Goal: Task Accomplishment & Management: Use online tool/utility

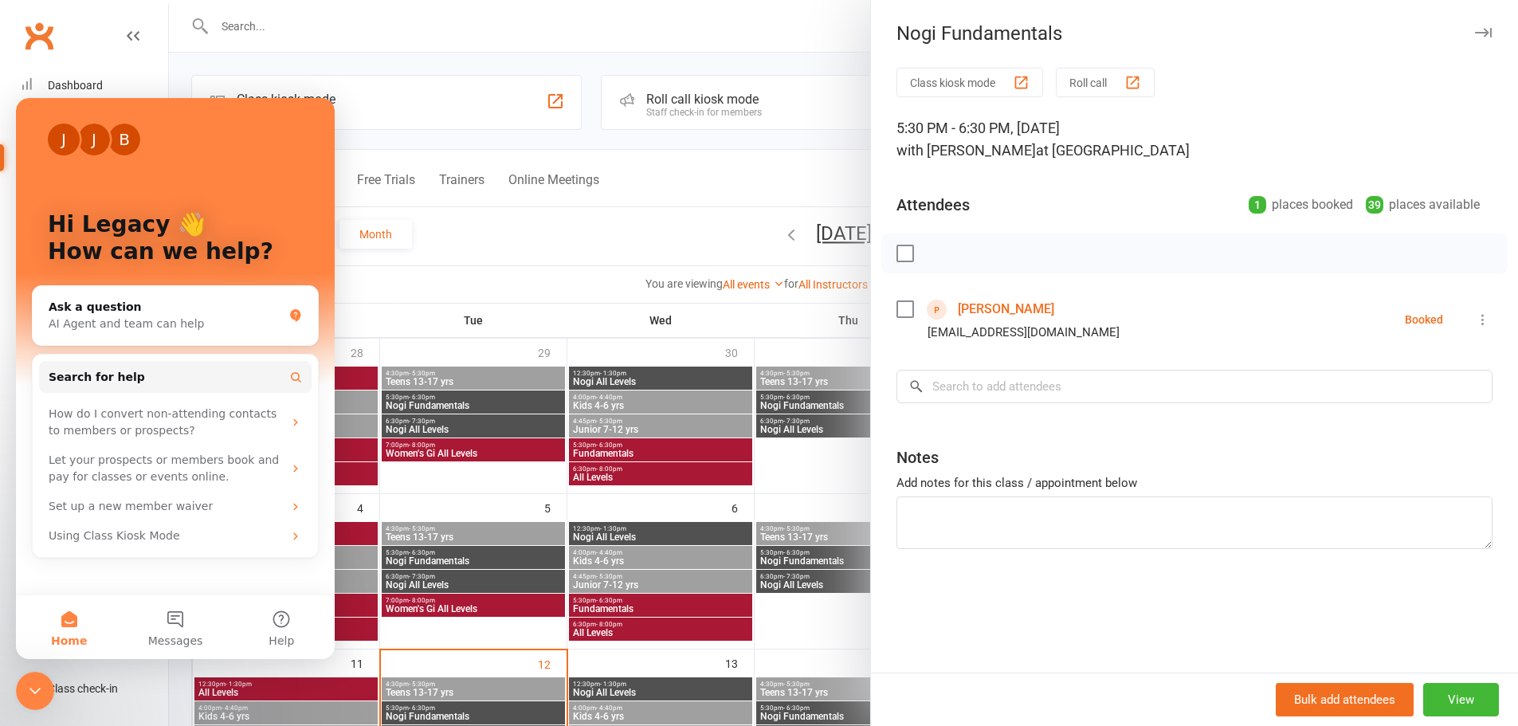
click at [296, 41] on div at bounding box center [843, 363] width 1349 height 726
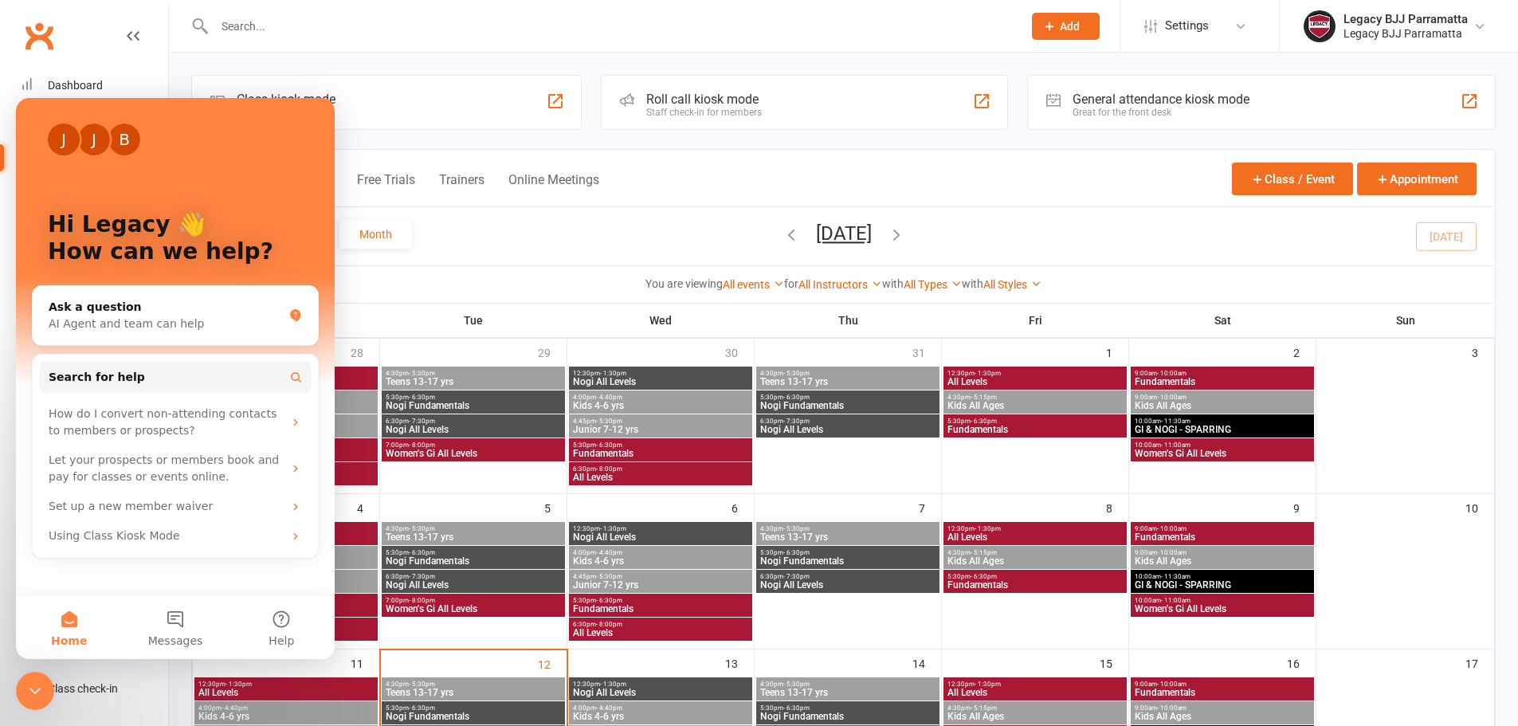
click at [40, 683] on icon "Close Intercom Messenger" at bounding box center [34, 690] width 19 height 19
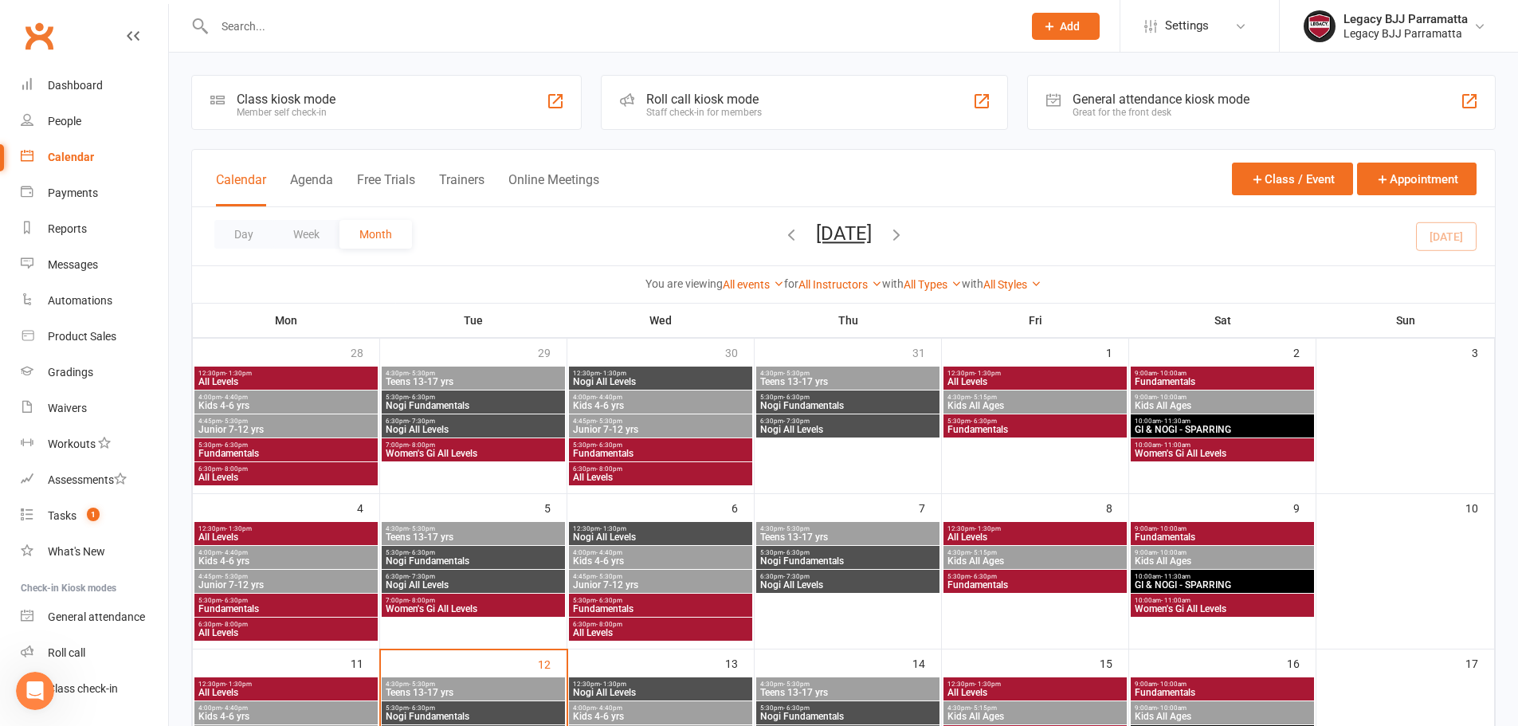
click at [429, 115] on div "Class kiosk mode Member self check-in" at bounding box center [386, 102] width 390 height 55
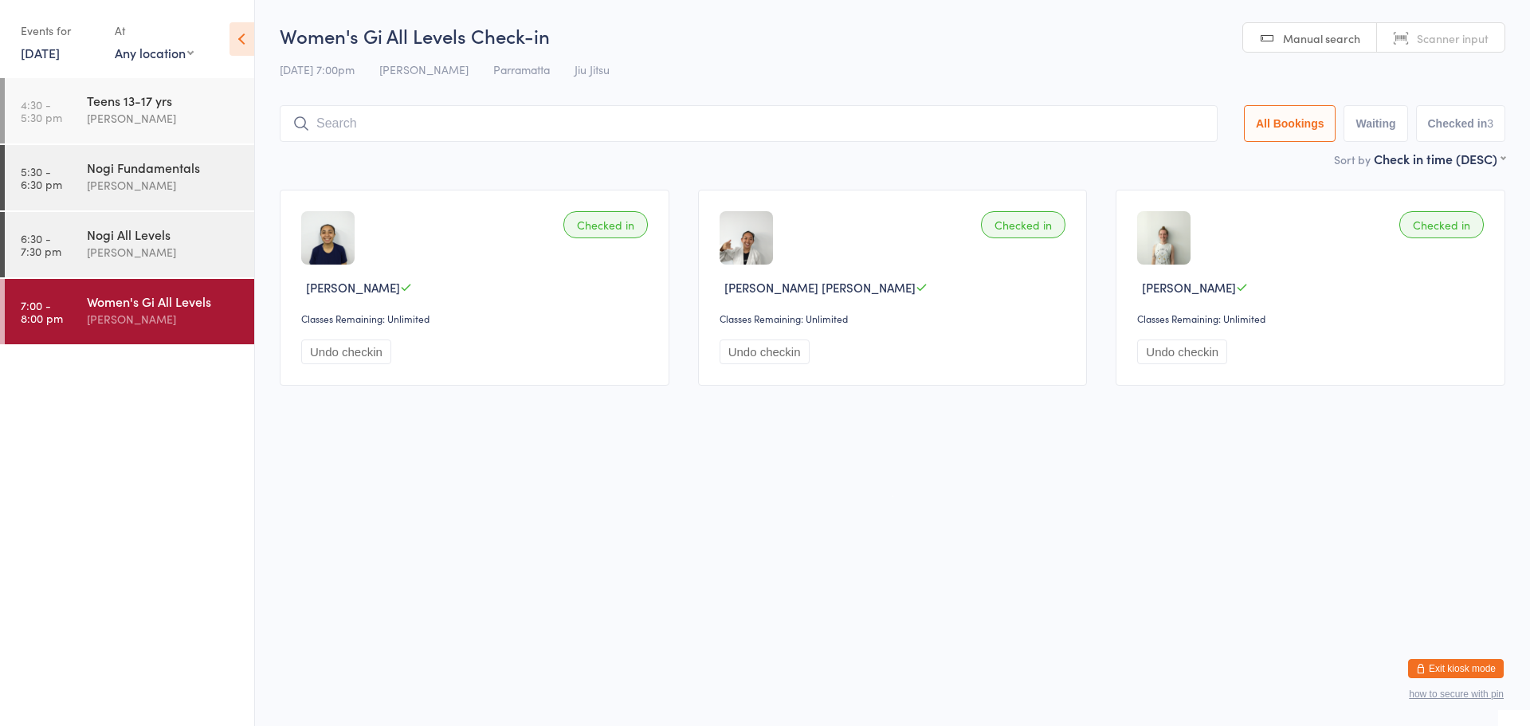
click at [22, 57] on link "[DATE]" at bounding box center [40, 53] width 39 height 18
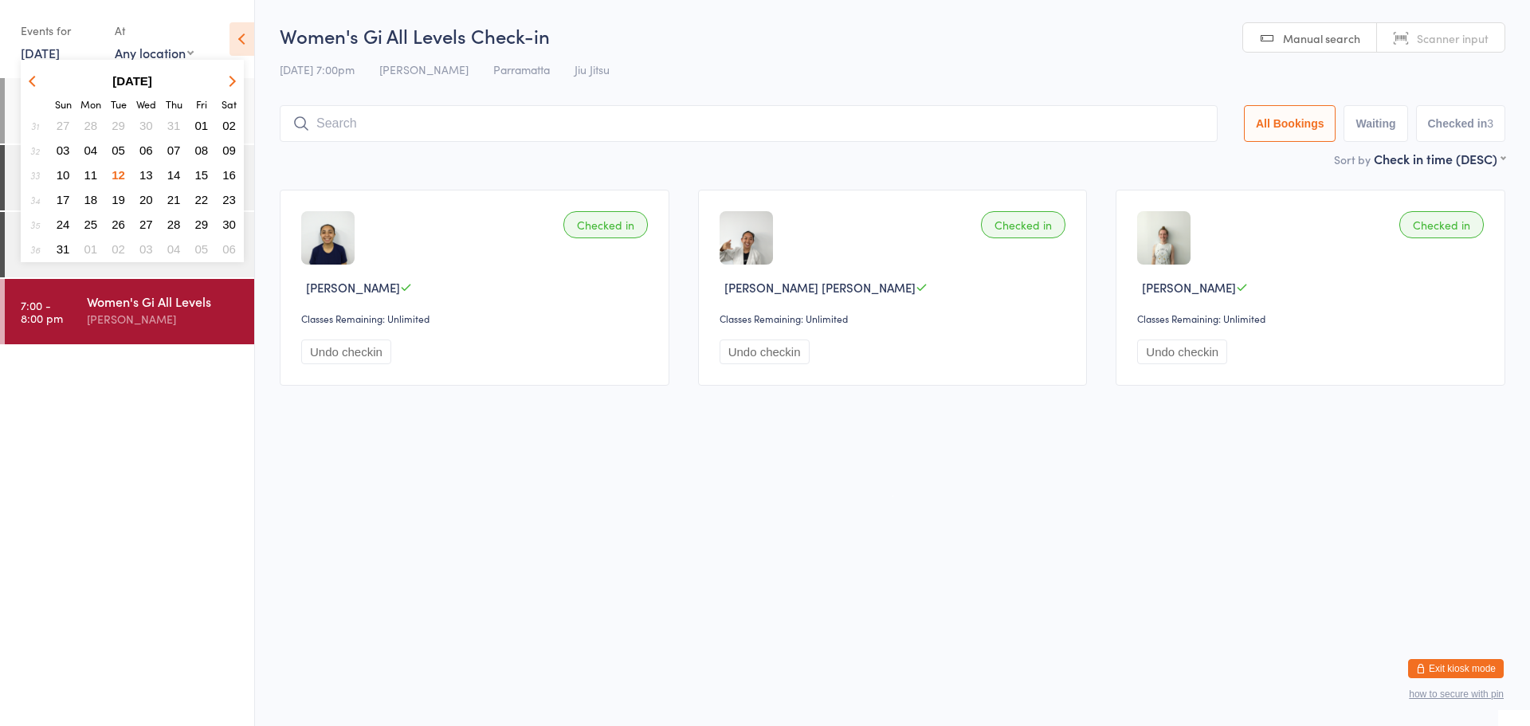
click at [150, 171] on span "13" at bounding box center [146, 175] width 14 height 14
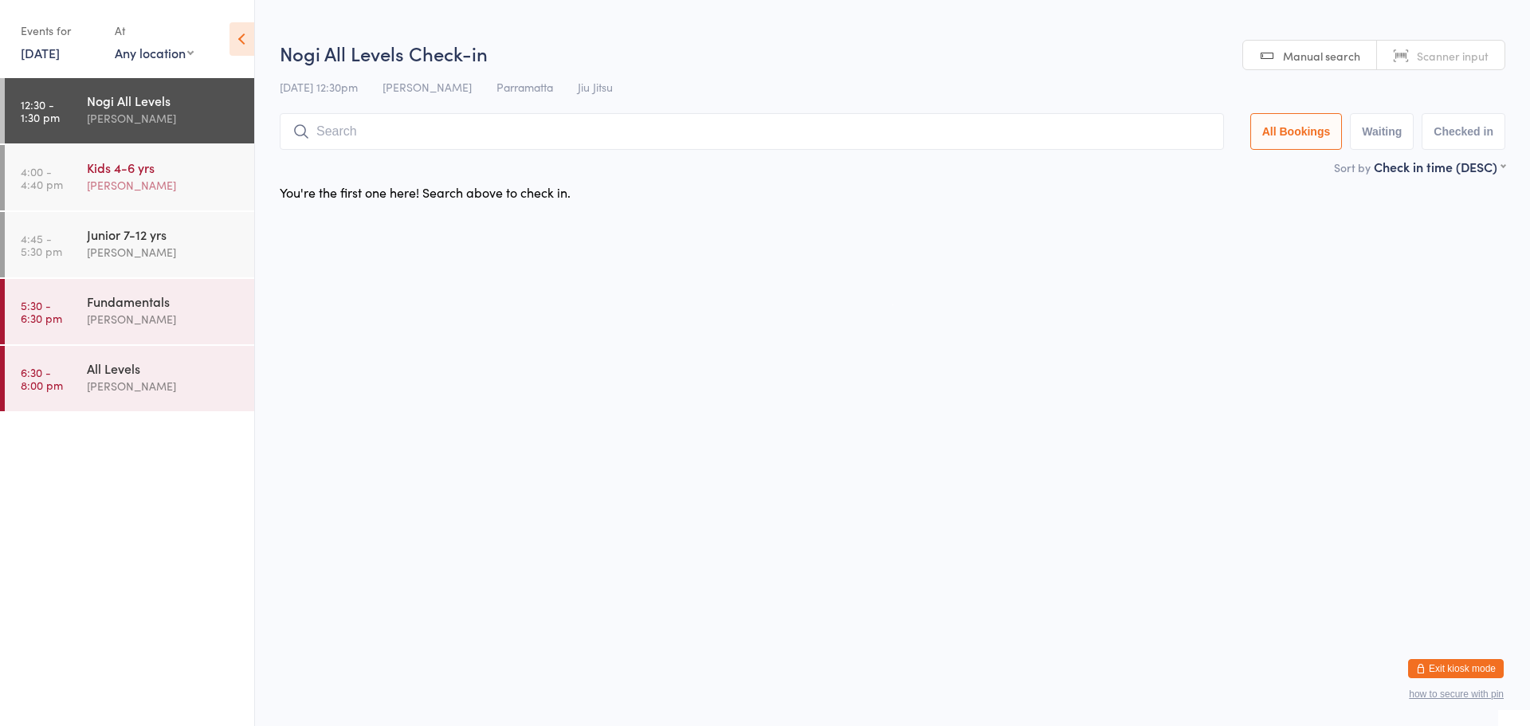
click at [141, 190] on div "[PERSON_NAME]" at bounding box center [164, 185] width 154 height 18
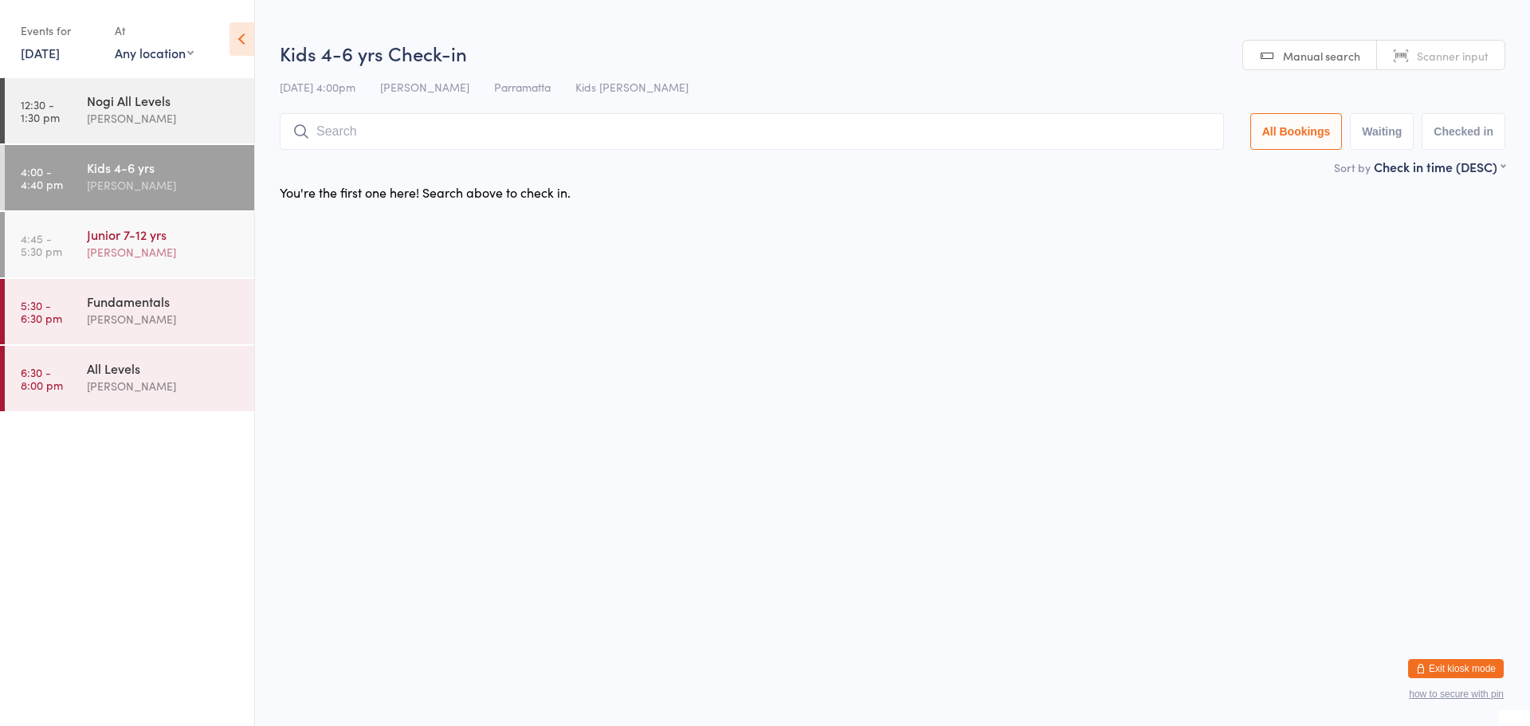
click at [140, 237] on div "Junior 7-12 yrs" at bounding box center [164, 234] width 154 height 18
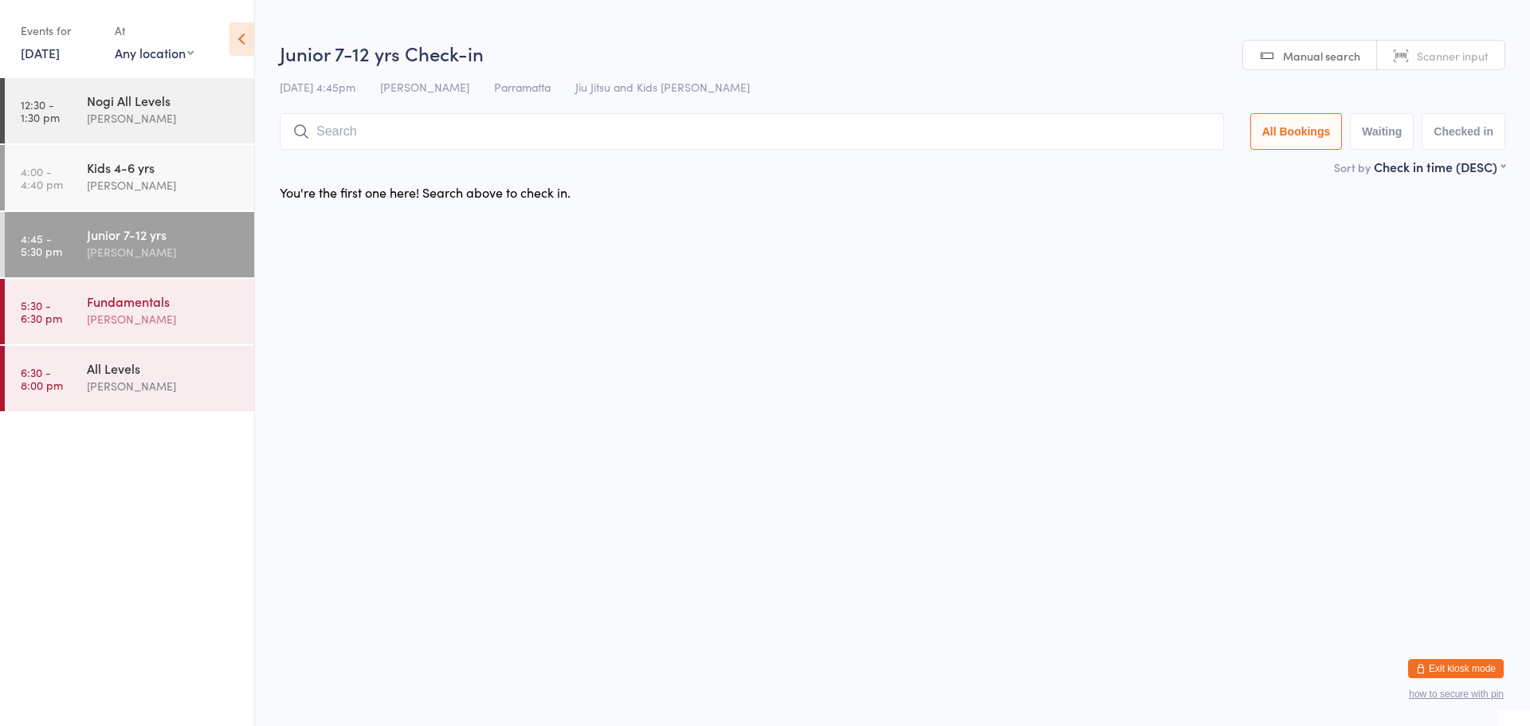
click at [143, 310] on div "[PERSON_NAME]" at bounding box center [164, 319] width 154 height 18
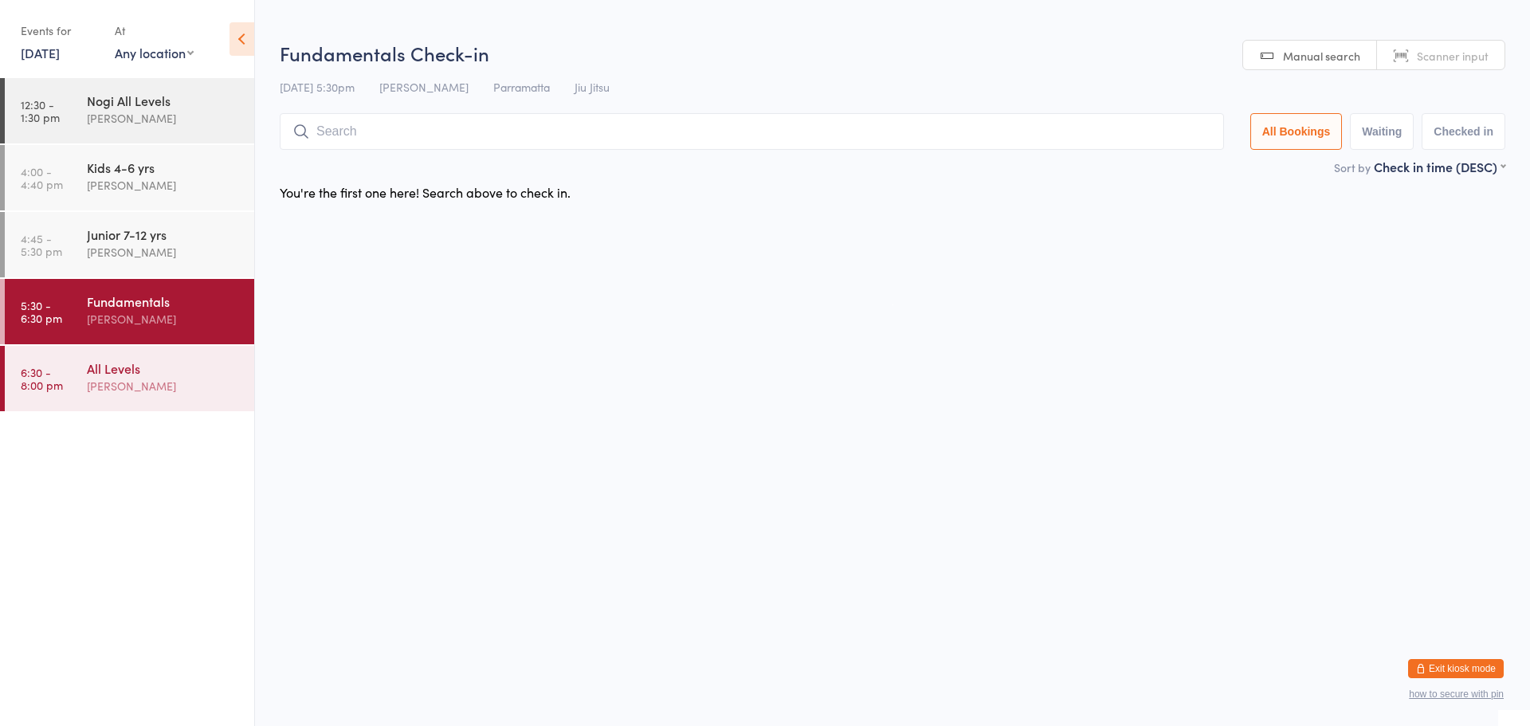
click at [163, 362] on div "All Levels" at bounding box center [164, 368] width 154 height 18
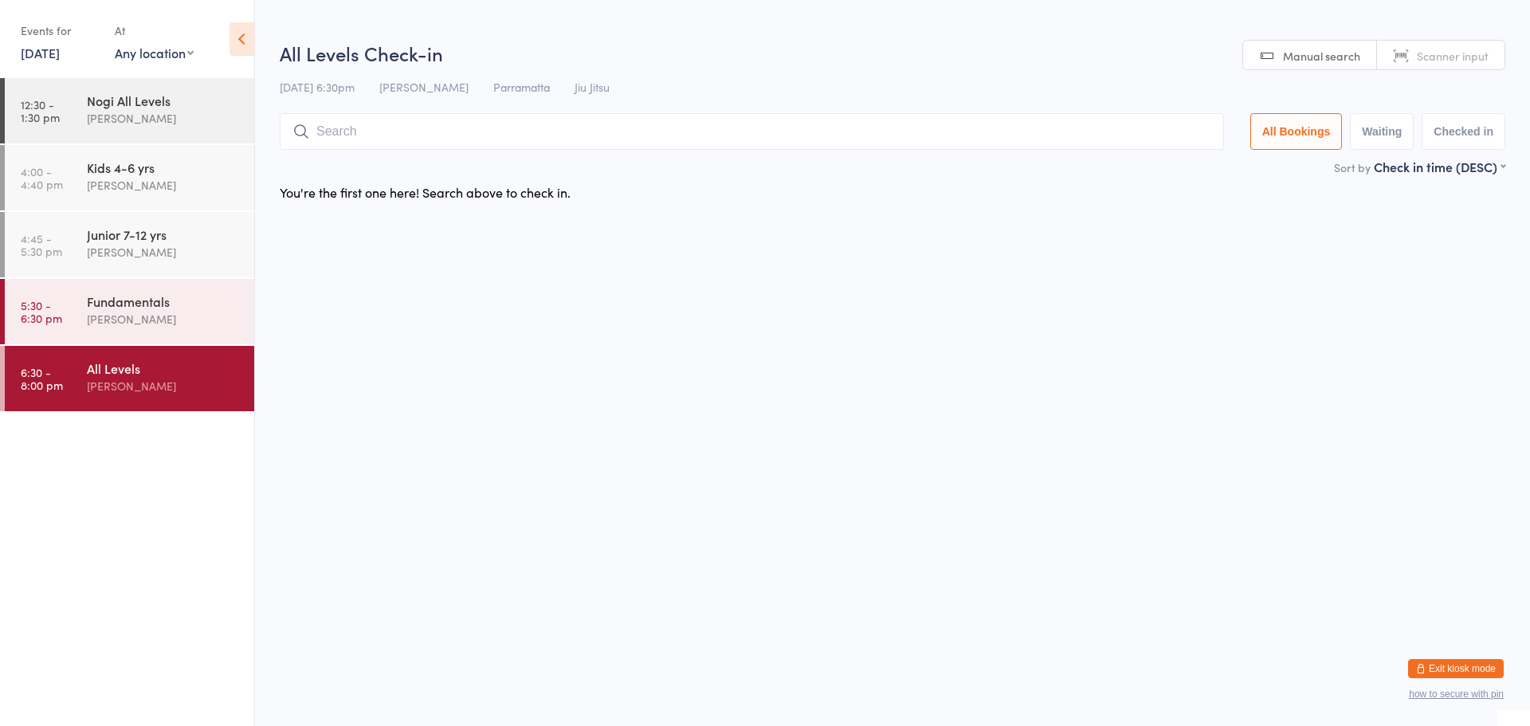
click at [30, 49] on link "[DATE]" at bounding box center [40, 53] width 39 height 18
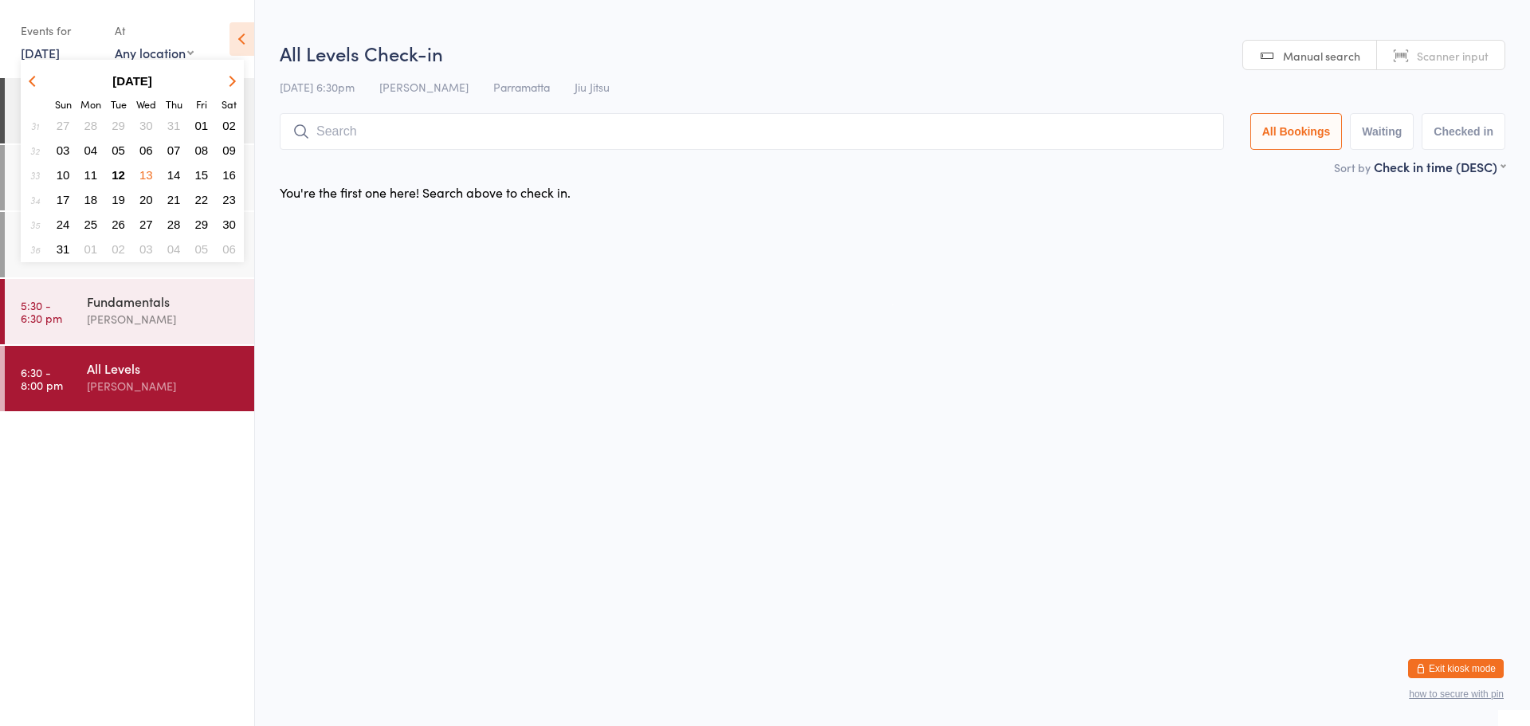
click at [208, 167] on button "15" at bounding box center [202, 175] width 25 height 22
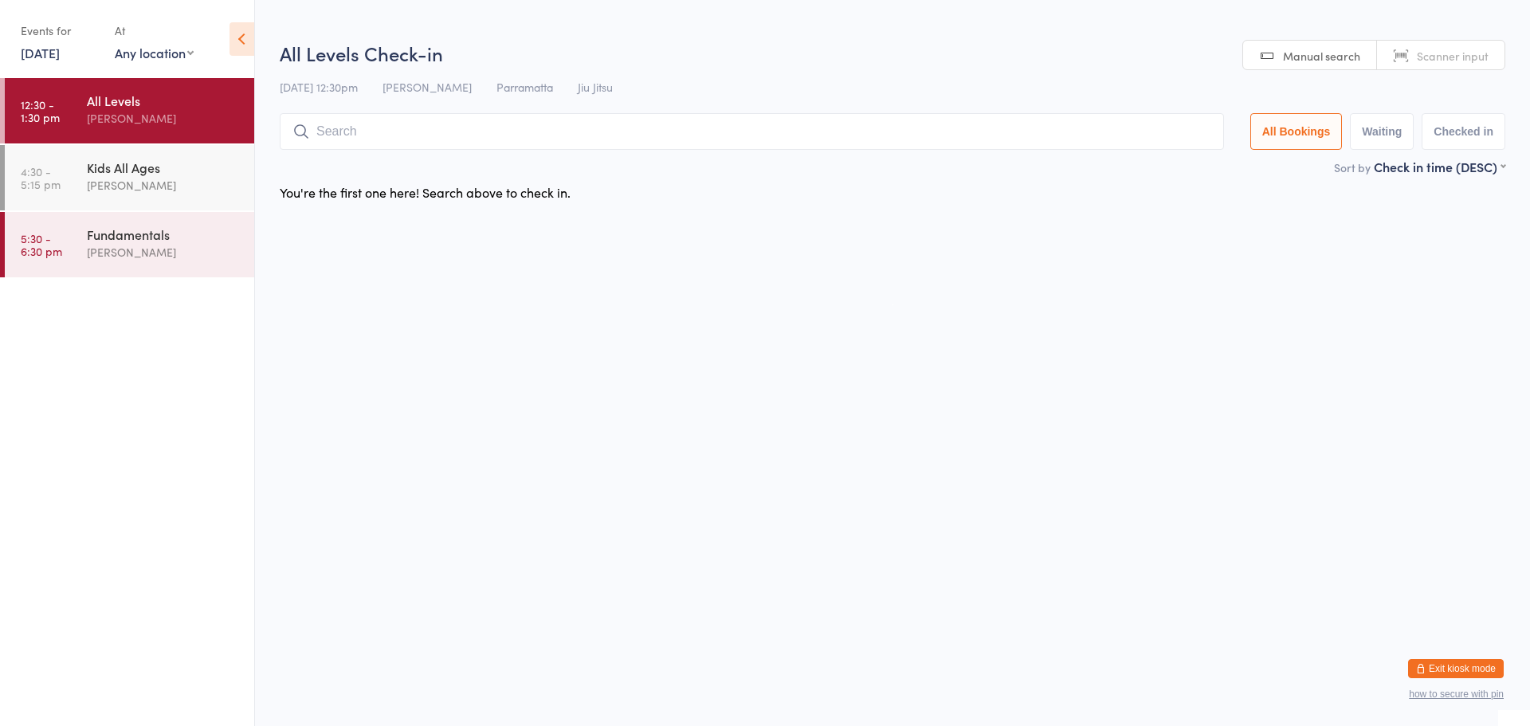
click at [137, 116] on div "[PERSON_NAME]" at bounding box center [164, 118] width 154 height 18
click at [152, 167] on div "Kids All Ages" at bounding box center [164, 168] width 154 height 18
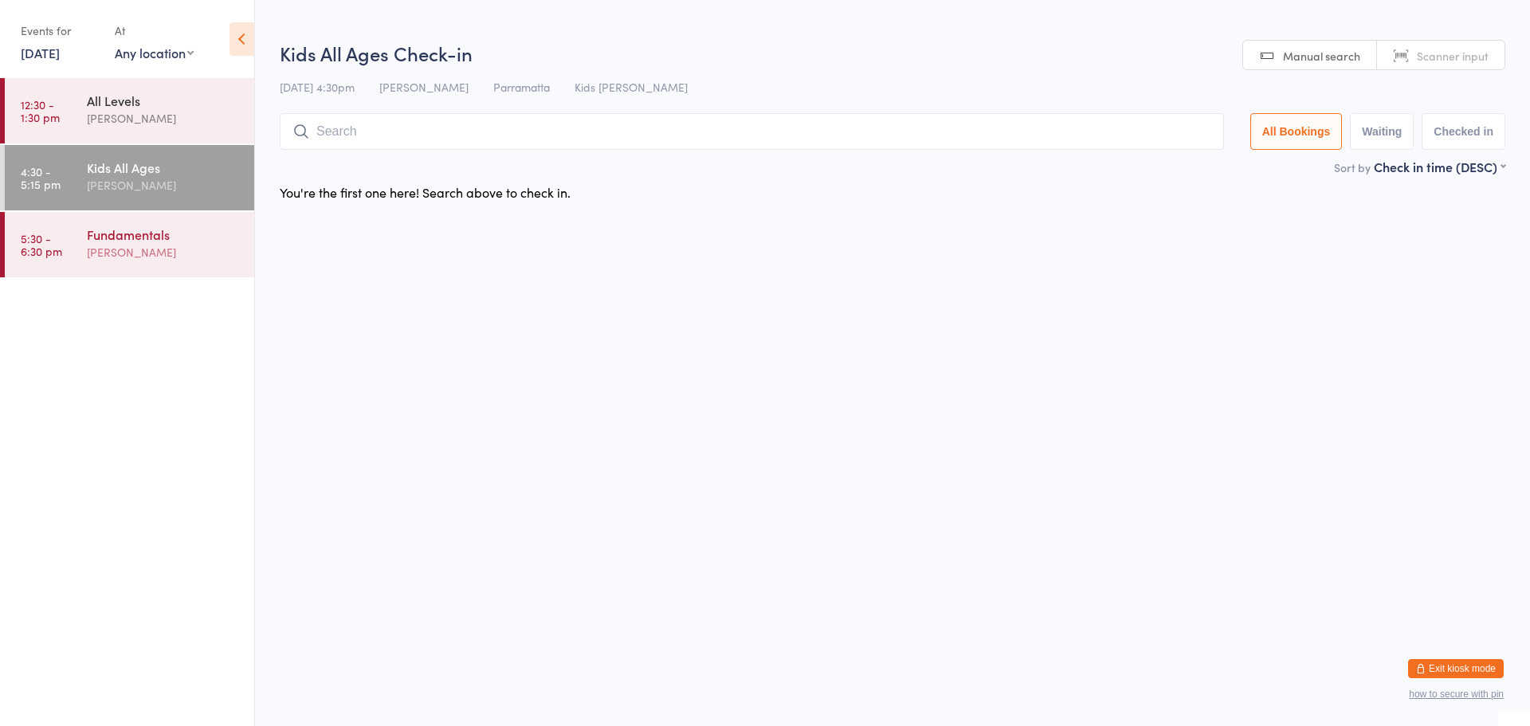
click at [142, 231] on div "Fundamentals" at bounding box center [164, 234] width 154 height 18
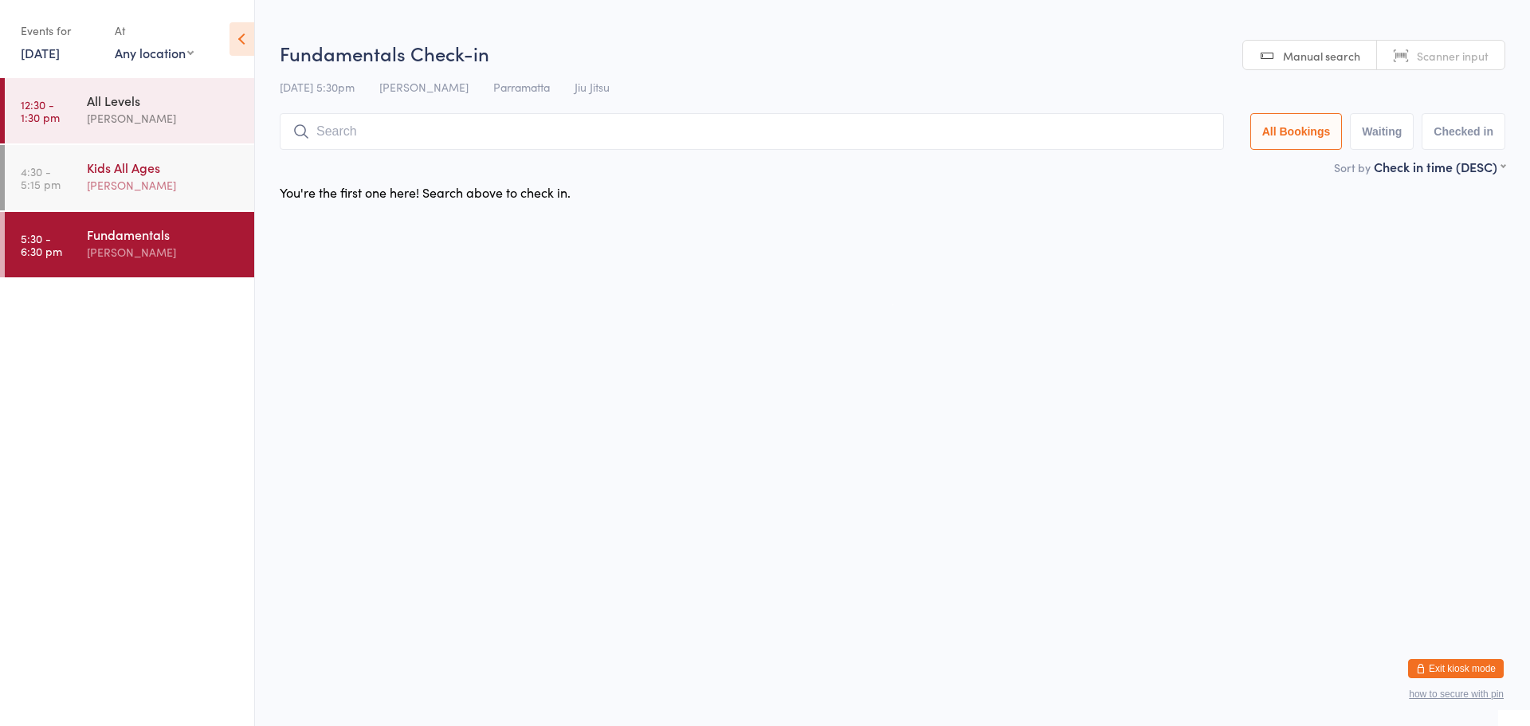
click at [152, 192] on div "[PERSON_NAME]" at bounding box center [164, 185] width 154 height 18
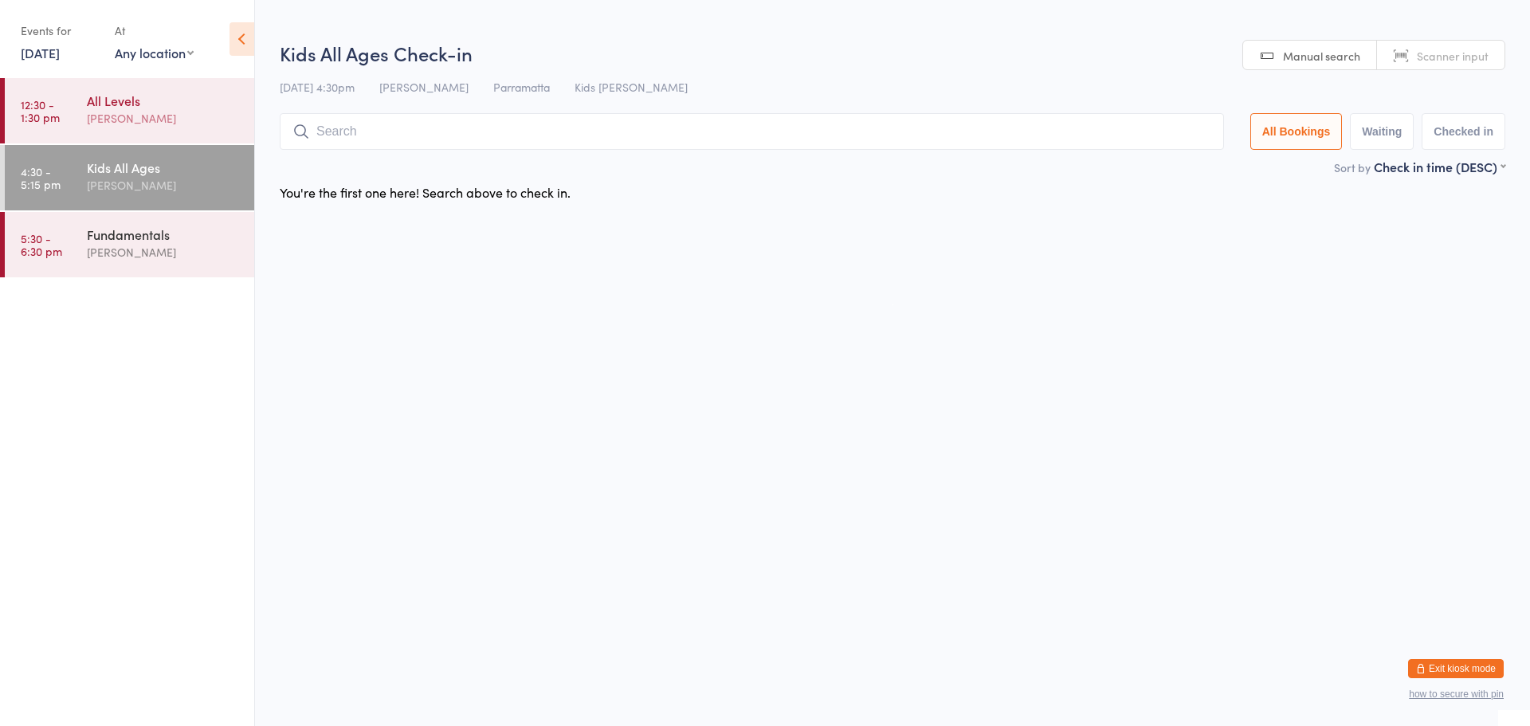
click at [156, 126] on div "[PERSON_NAME]" at bounding box center [164, 118] width 154 height 18
